Goal: Information Seeking & Learning: Learn about a topic

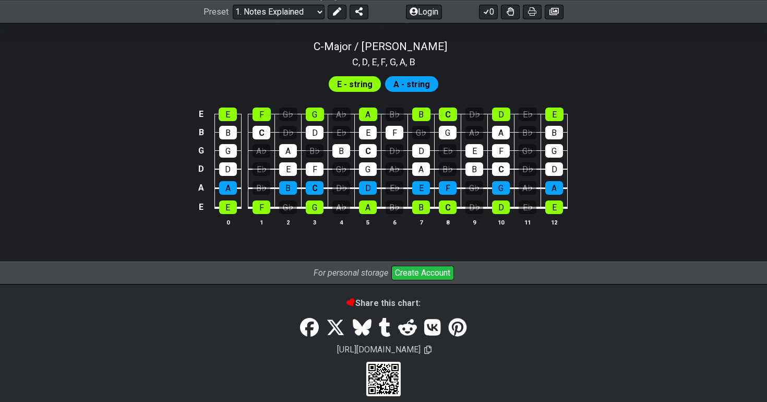
scroll to position [1038, 0]
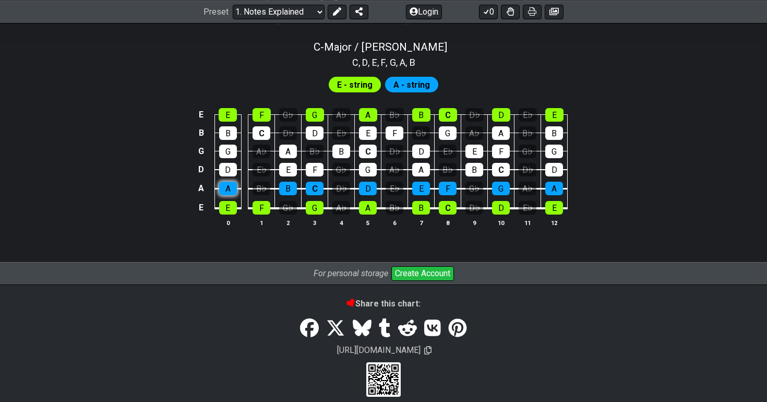
scroll to position [989, 0]
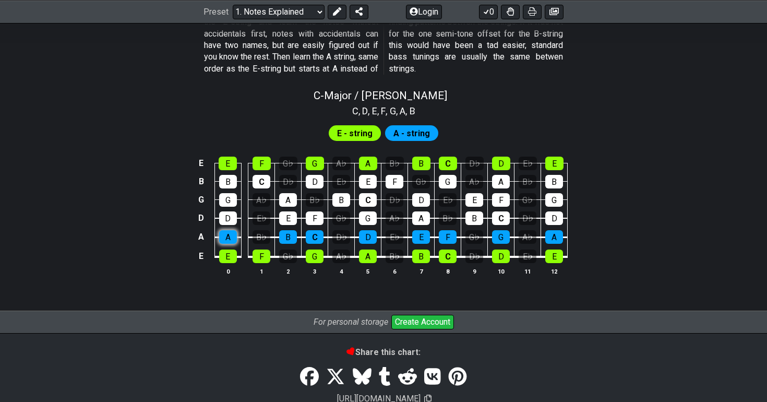
click at [227, 180] on tbody "E E F G♭ G A♭ A B♭ B C D♭ D E♭ E B B C D♭ D E♭ E F G♭ G A♭ A B♭ B G G A♭ A B♭ B…" at bounding box center [381, 206] width 373 height 123
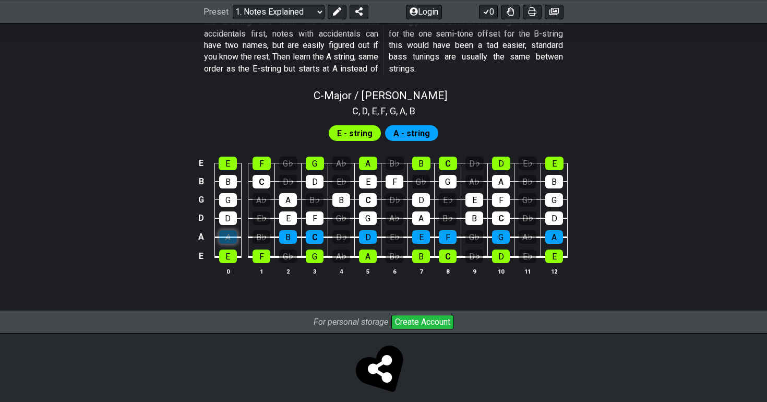
click at [226, 230] on div "A" at bounding box center [228, 237] width 18 height 14
click at [229, 211] on div "D" at bounding box center [228, 218] width 18 height 14
click at [226, 211] on div "D" at bounding box center [228, 218] width 18 height 14
click at [231, 193] on div "G" at bounding box center [228, 200] width 18 height 14
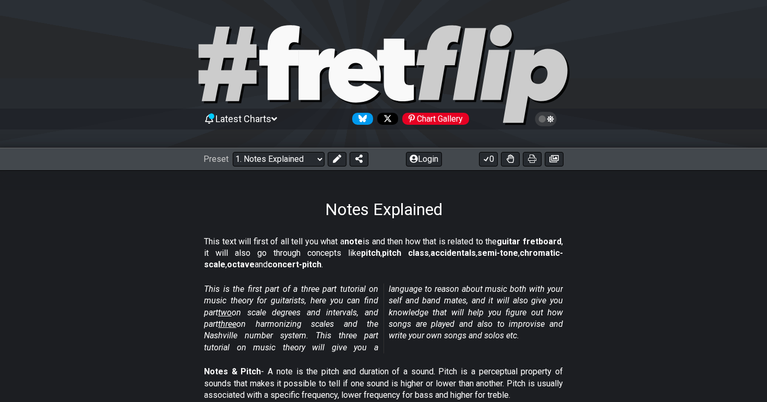
scroll to position [0, 0]
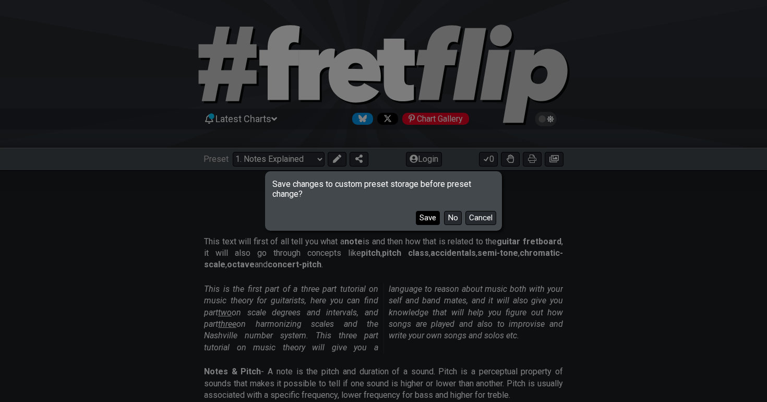
click at [433, 221] on button "Save" at bounding box center [428, 218] width 24 height 14
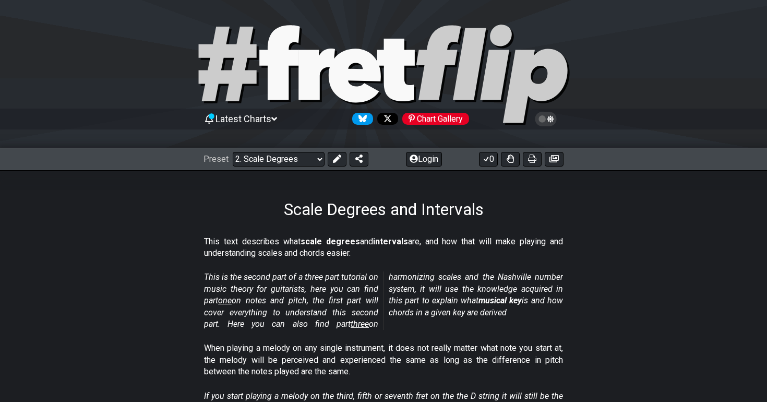
select select "/harmonizing-scales"
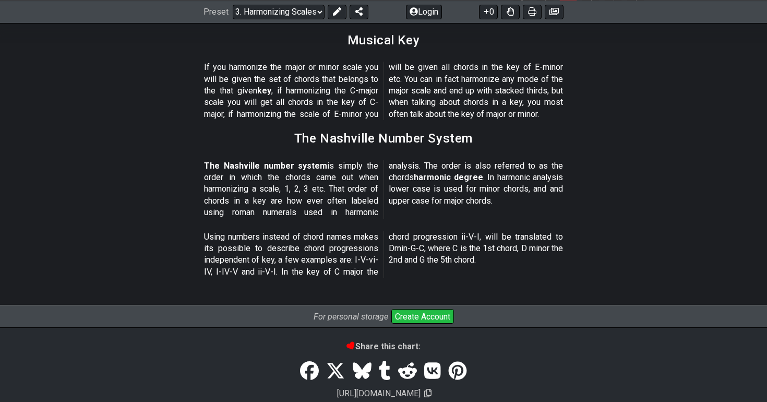
scroll to position [1239, 0]
